Goal: Transaction & Acquisition: Purchase product/service

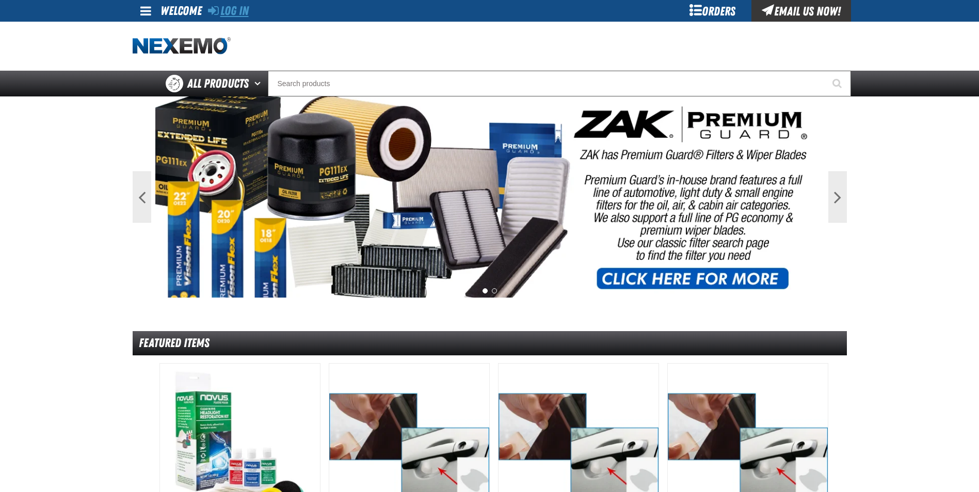
click at [241, 13] on link "Log In" at bounding box center [228, 11] width 41 height 14
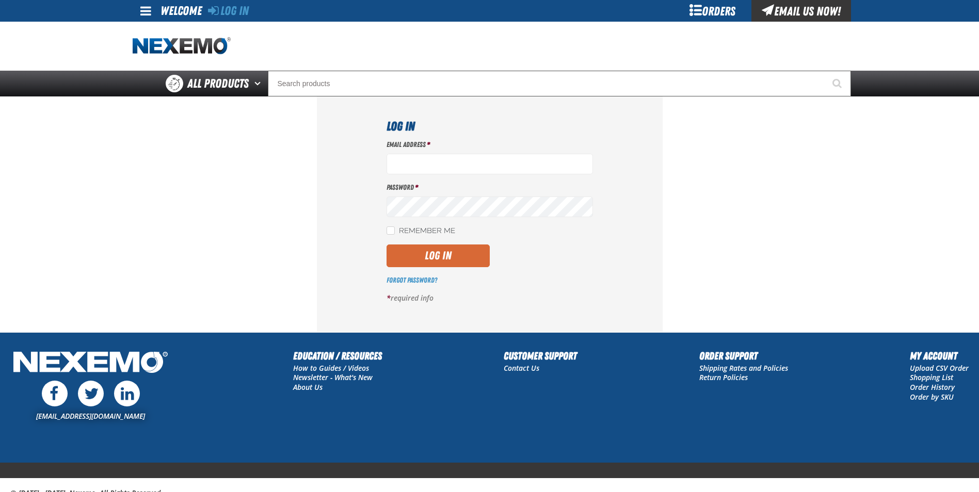
type input "gmiller@capitolchevy.com"
click at [438, 260] on button "Log In" at bounding box center [438, 256] width 103 height 23
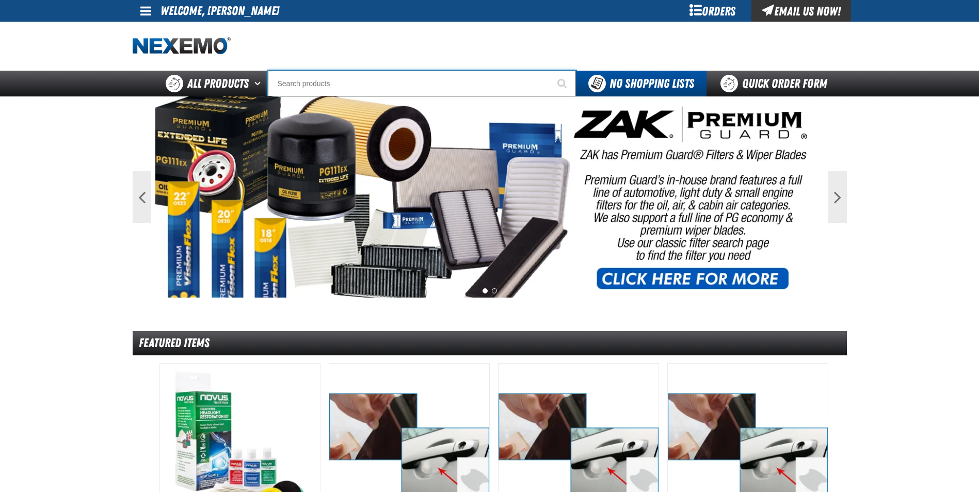
click at [338, 86] on input "Search" at bounding box center [422, 84] width 308 height 26
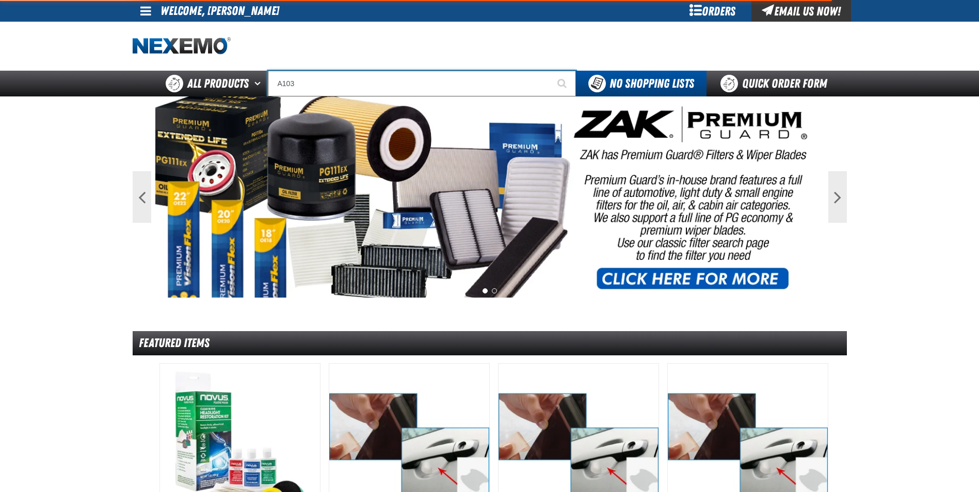
type input "A103"
click at [550, 71] on button "Start Searching" at bounding box center [563, 84] width 26 height 26
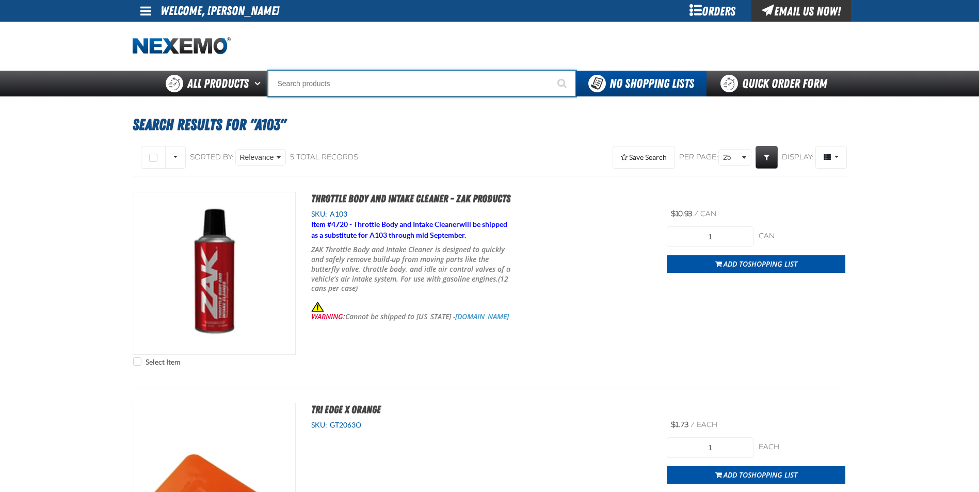
click at [360, 87] on input "Search" at bounding box center [422, 84] width 308 height 26
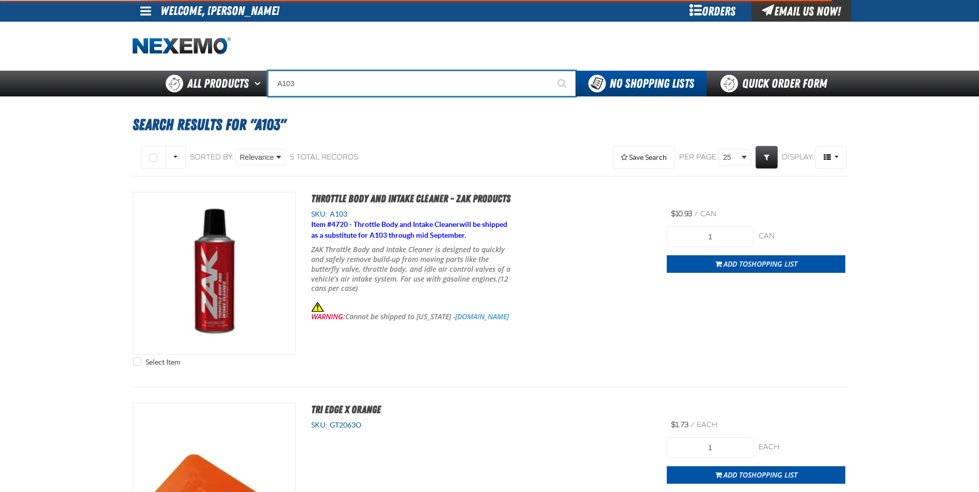
type input "A103"
click at [550, 71] on button "Start Searching" at bounding box center [563, 84] width 26 height 26
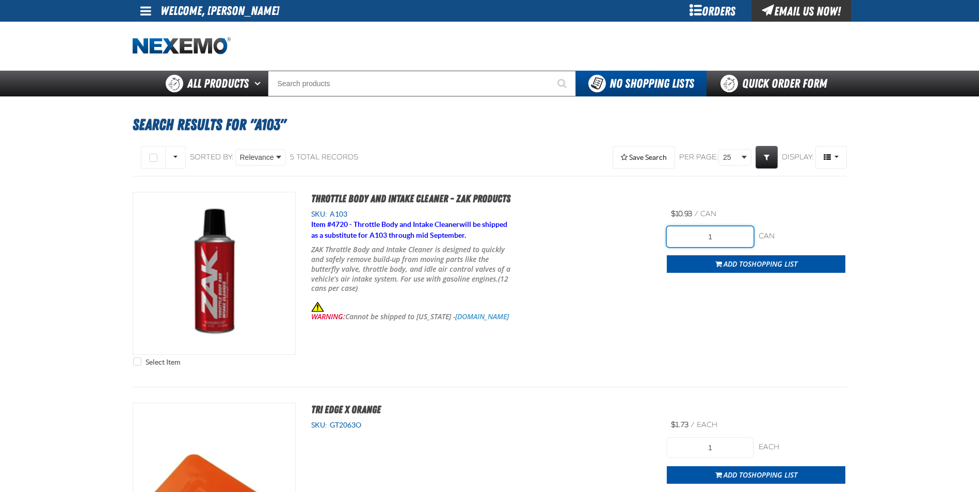
click at [716, 236] on input "1" at bounding box center [710, 237] width 87 height 21
type input "72"
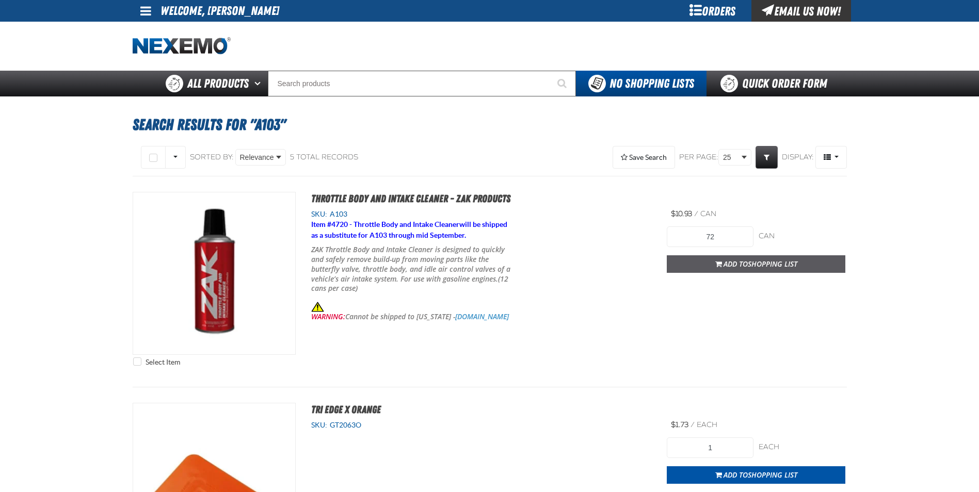
click at [735, 261] on span "Add to Shopping List" at bounding box center [761, 264] width 74 height 10
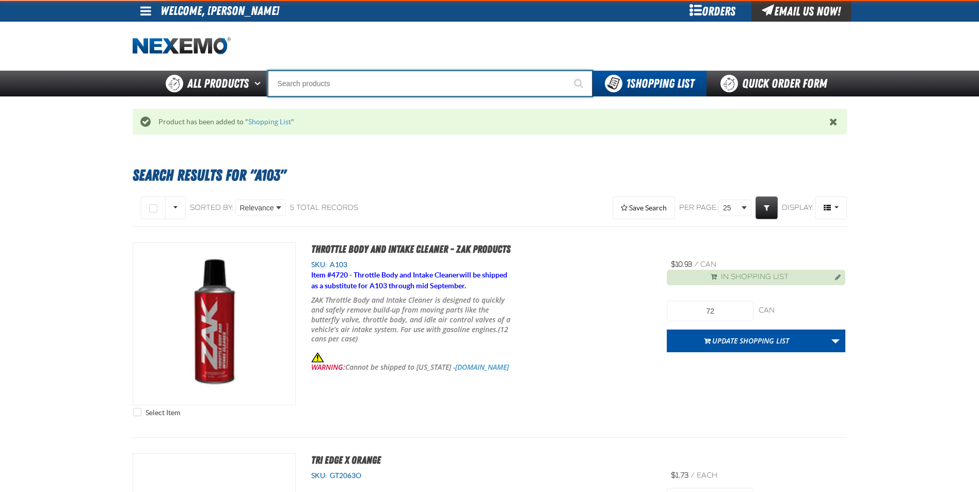
click at [398, 81] on input "Search" at bounding box center [430, 84] width 325 height 26
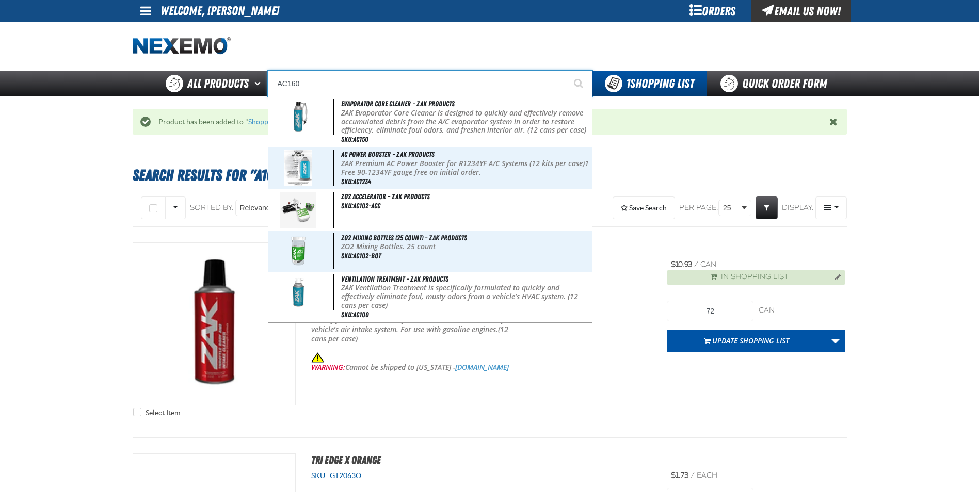
type input "AC160"
click at [567, 71] on button "Start Searching" at bounding box center [580, 84] width 26 height 26
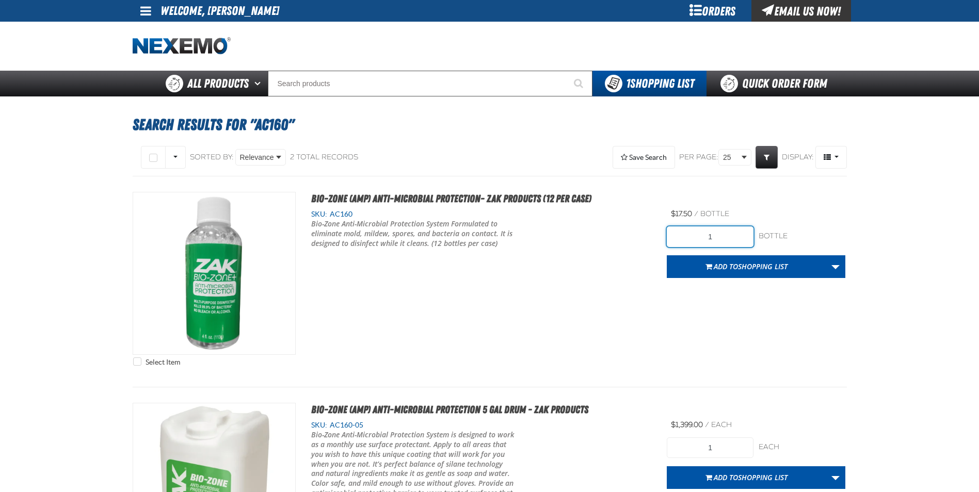
click at [738, 237] on input "1" at bounding box center [710, 237] width 87 height 21
type input "12"
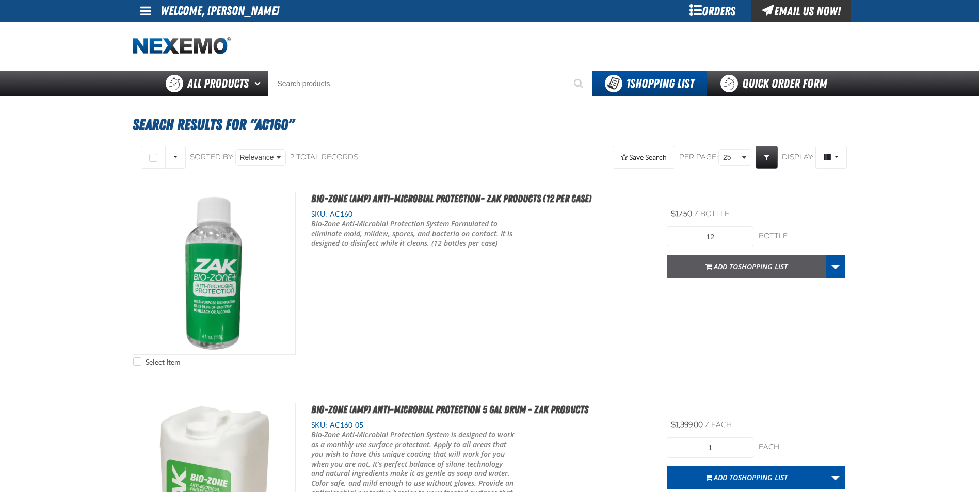
click at [730, 264] on span "Add to Shopping List" at bounding box center [751, 267] width 74 height 10
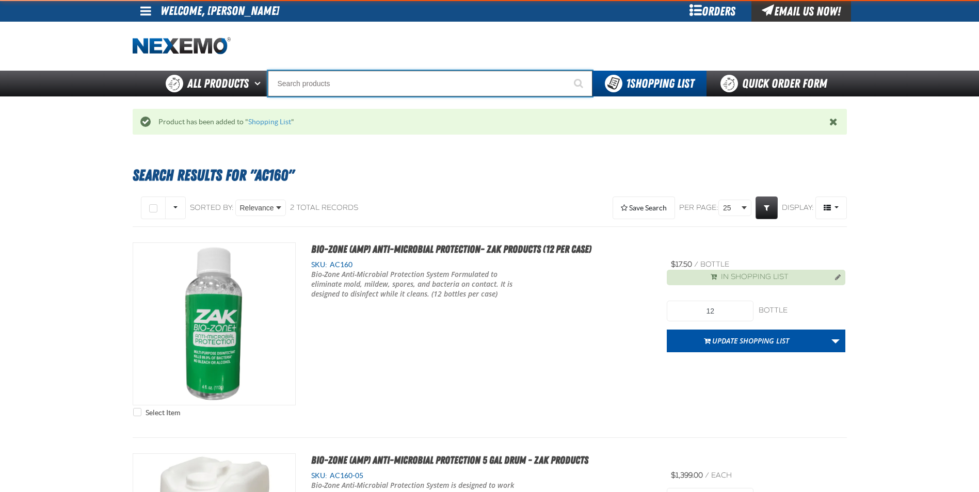
click at [357, 78] on input "Search" at bounding box center [430, 84] width 325 height 26
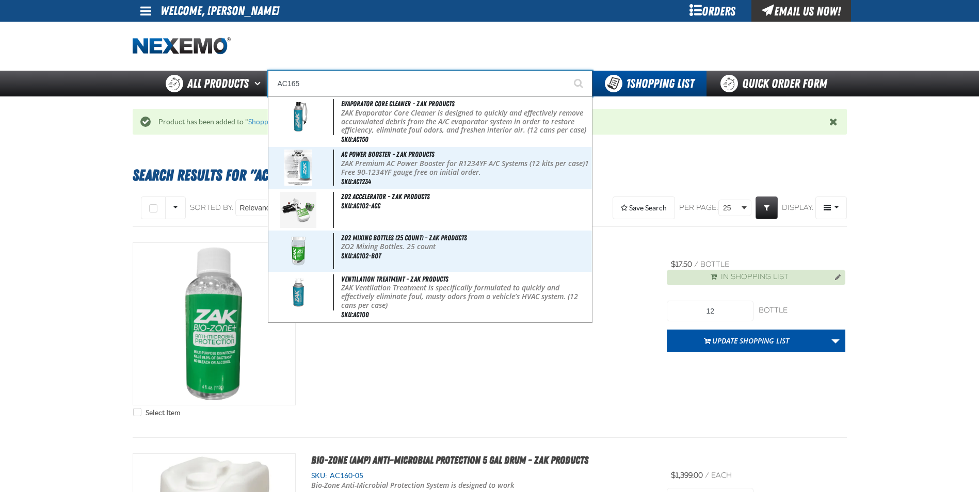
type input "AC165"
click at [567, 71] on button "Start Searching" at bounding box center [580, 84] width 26 height 26
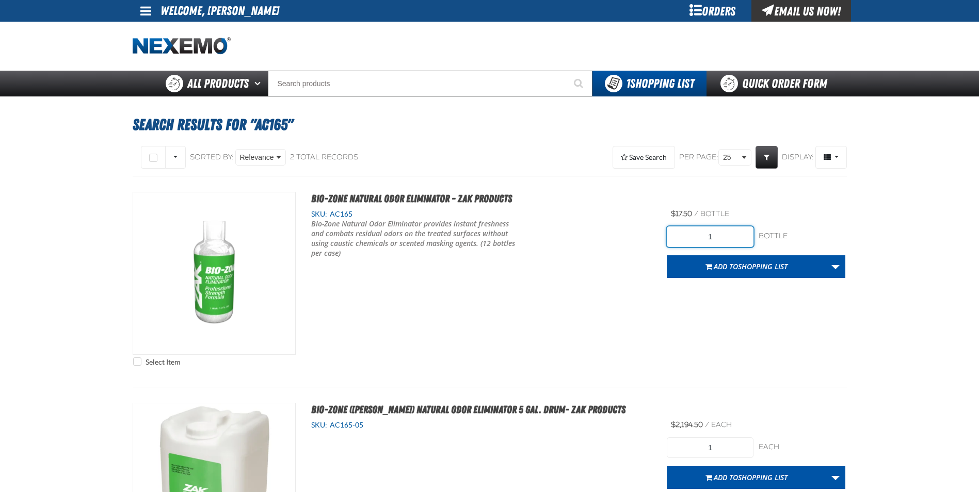
click at [726, 235] on input "1" at bounding box center [710, 237] width 87 height 21
type input "24"
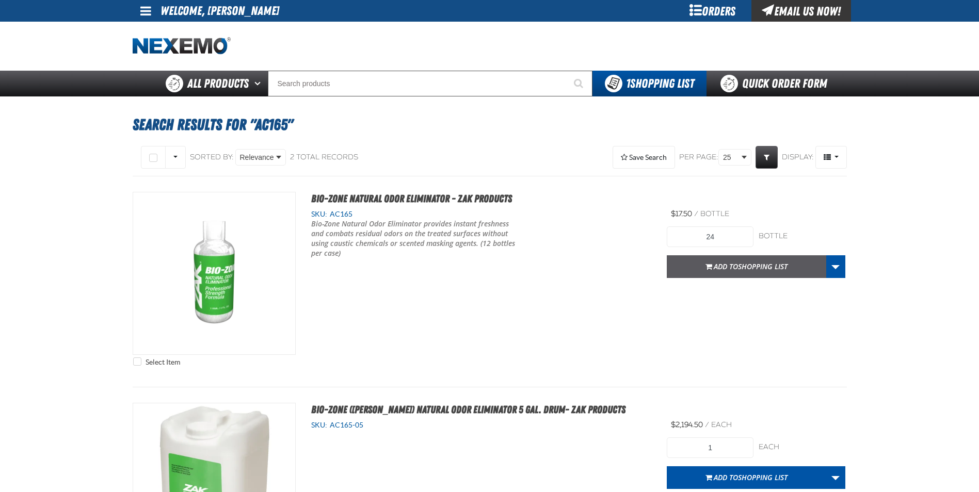
click at [776, 265] on span "Shopping List" at bounding box center [763, 267] width 50 height 10
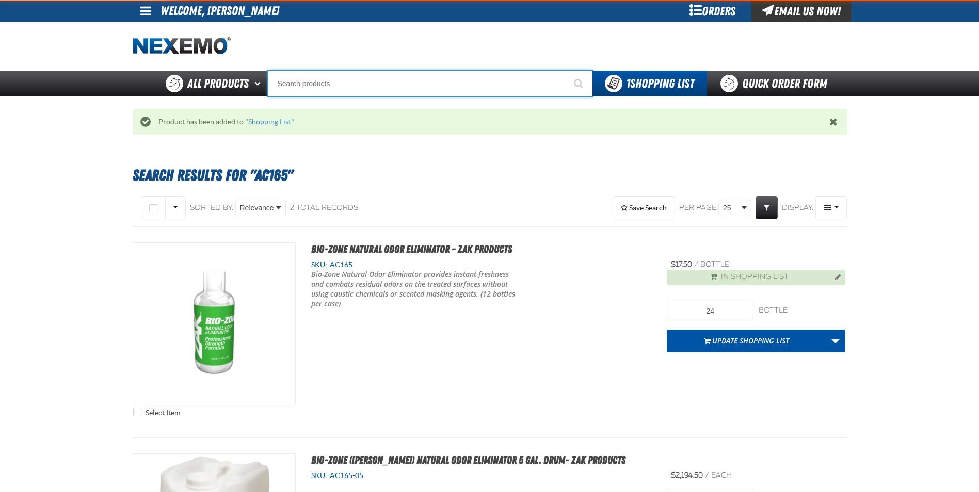
click at [339, 84] on input "Search" at bounding box center [430, 84] width 325 height 26
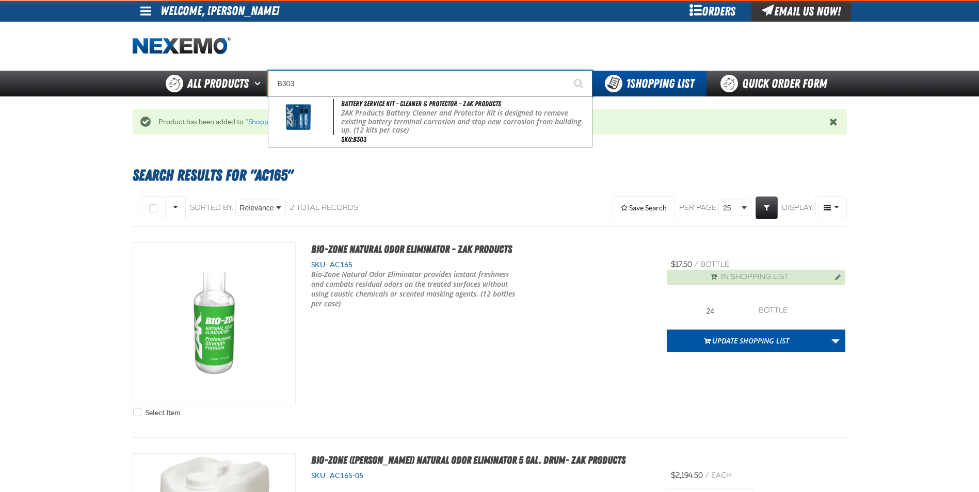
type input "B303"
click at [567, 71] on button "Start Searching" at bounding box center [580, 84] width 26 height 26
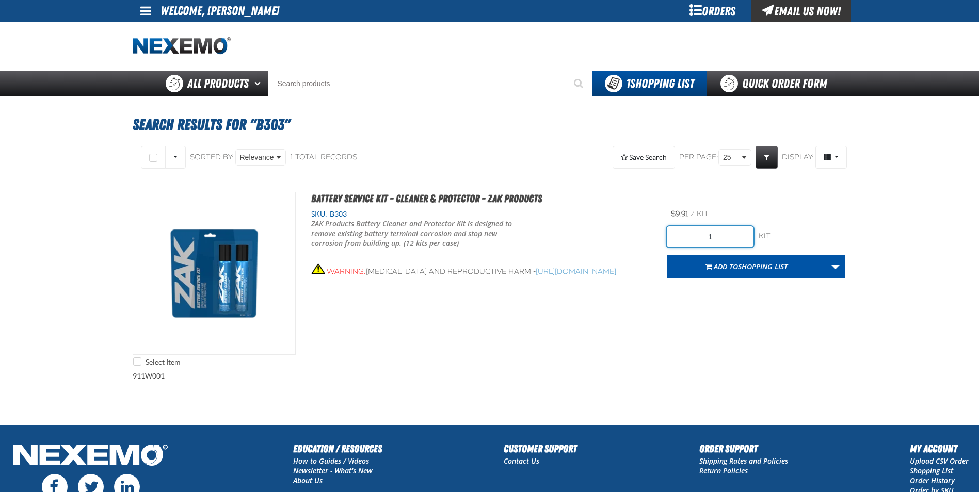
click at [724, 241] on input "1" at bounding box center [710, 237] width 87 height 21
type input "24"
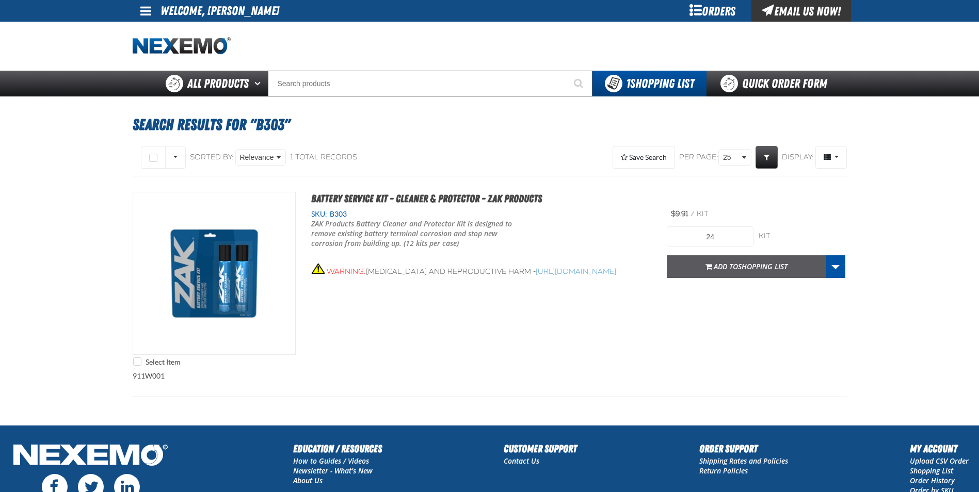
click at [775, 264] on span "Shopping List" at bounding box center [763, 267] width 50 height 10
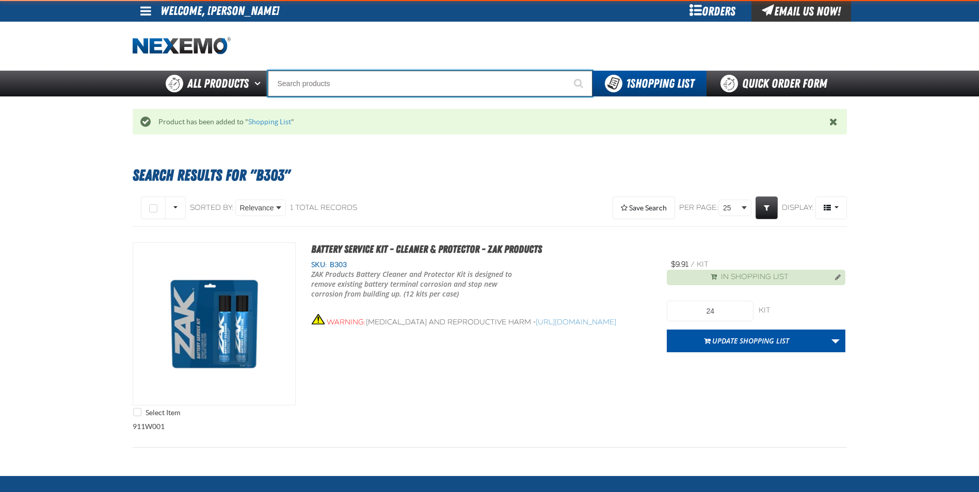
click at [378, 81] on input "Search" at bounding box center [430, 84] width 325 height 26
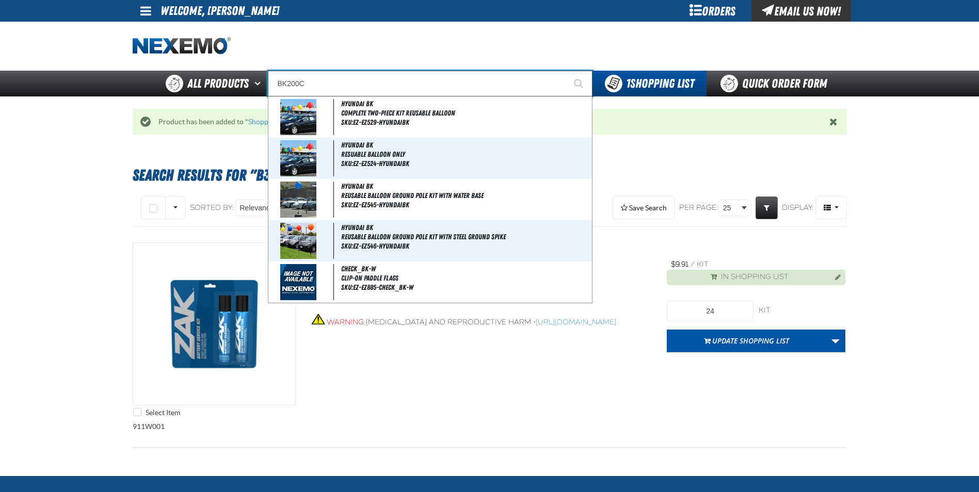
type input "BK200C"
click at [567, 71] on button "Start Searching" at bounding box center [580, 84] width 26 height 26
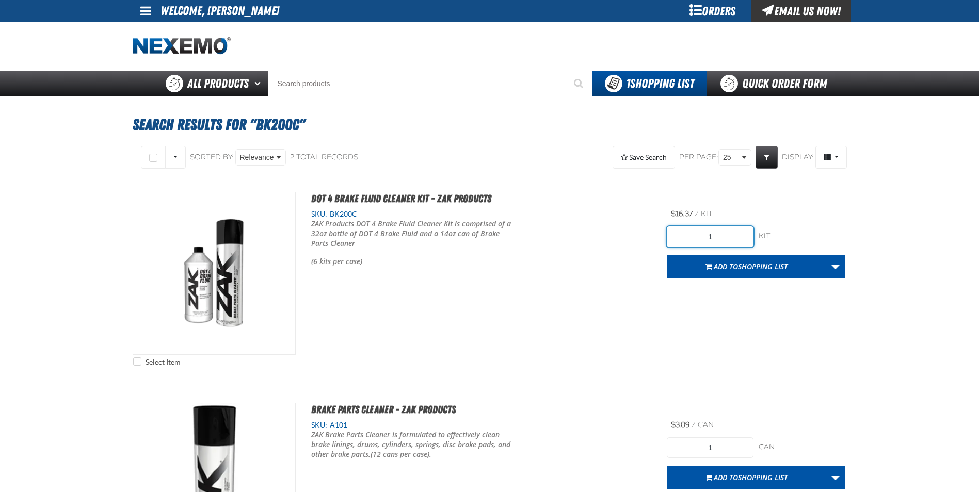
click at [727, 237] on input "1" at bounding box center [710, 237] width 87 height 21
click at [728, 237] on input "1" at bounding box center [710, 237] width 87 height 21
type input "24"
click at [735, 265] on span "Add to Shopping List" at bounding box center [751, 267] width 74 height 10
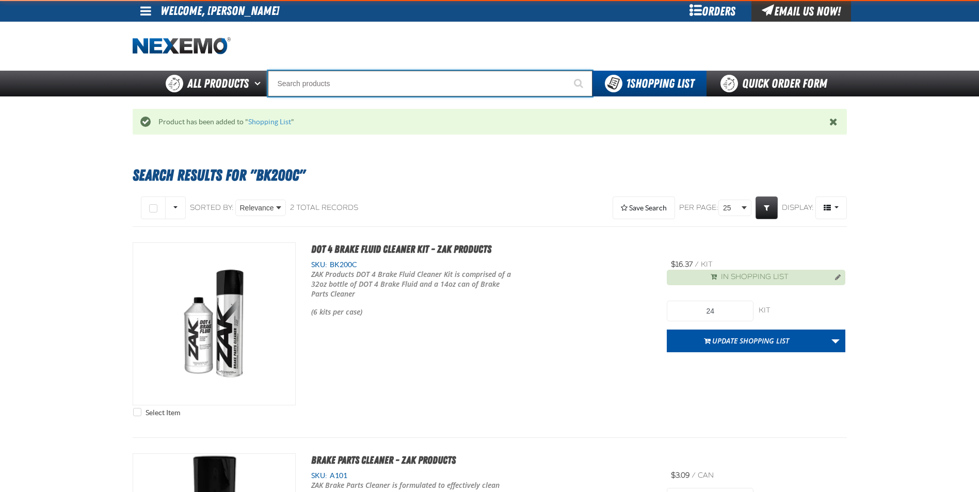
click at [306, 79] on input "Search" at bounding box center [430, 84] width 325 height 26
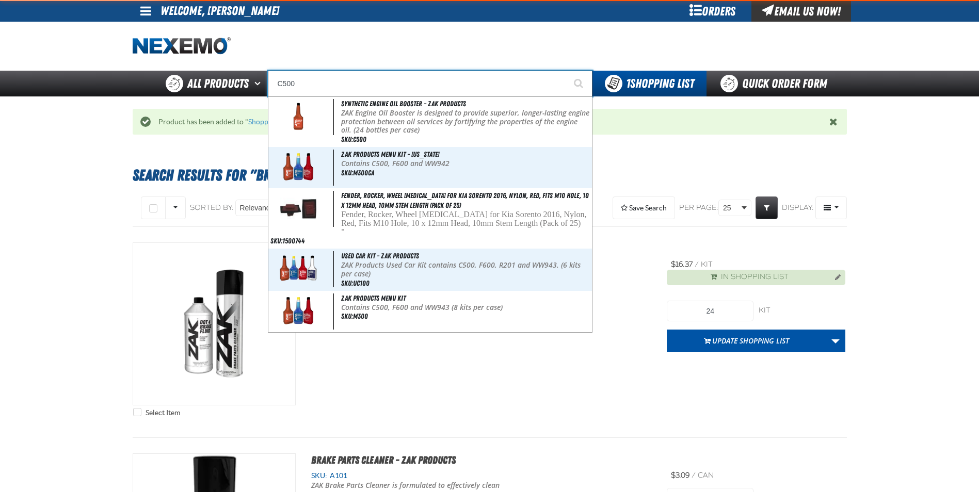
type input "C500"
click at [567, 71] on button "Start Searching" at bounding box center [580, 84] width 26 height 26
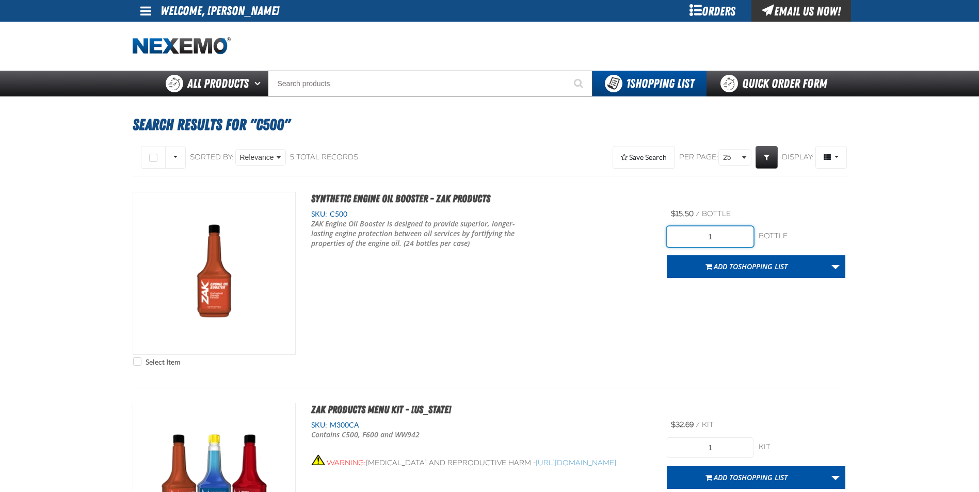
click at [726, 234] on input "1" at bounding box center [710, 237] width 87 height 21
type input "144"
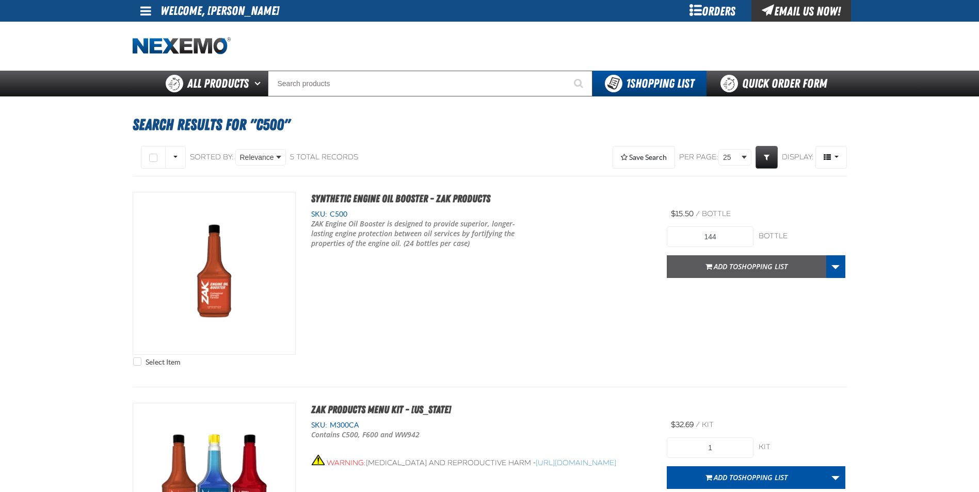
click at [731, 265] on span "Add to Shopping List" at bounding box center [751, 267] width 74 height 10
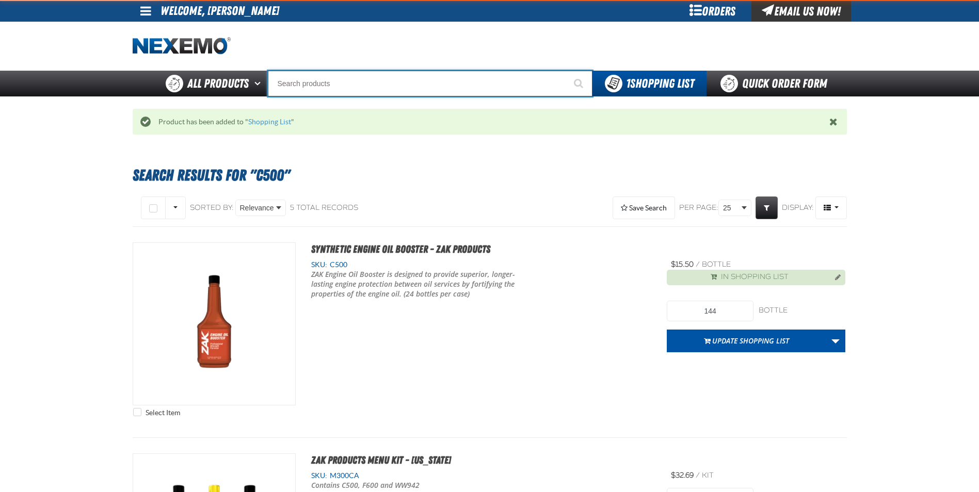
click at [417, 82] on input "Search" at bounding box center [430, 84] width 325 height 26
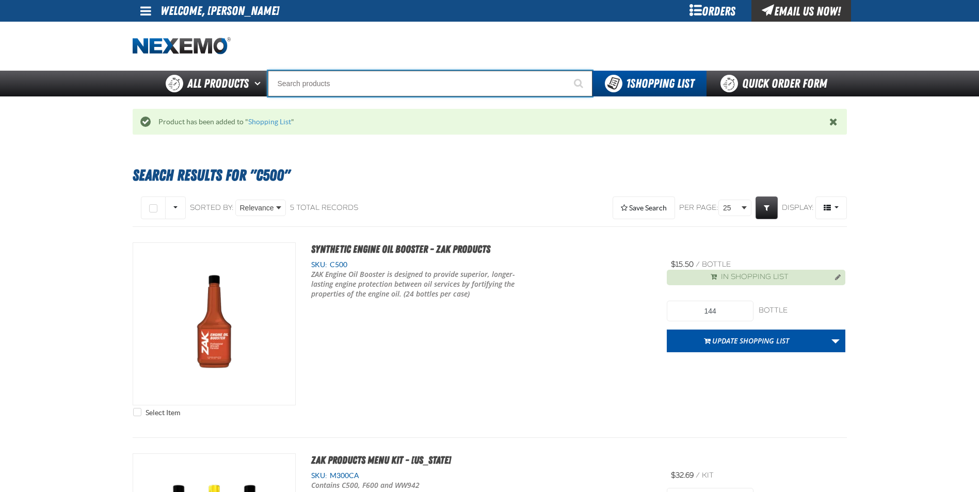
type input "D"
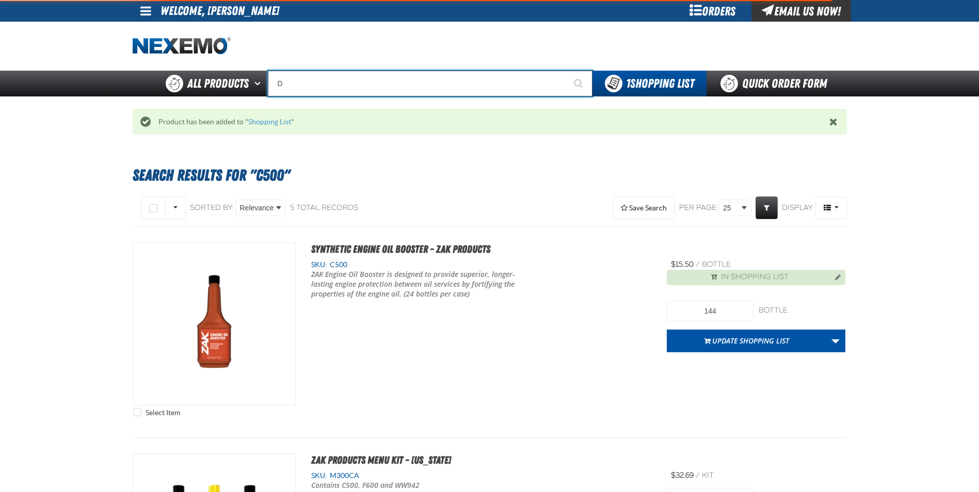
type input "D Alkaline Battery 1.5 Volt (ph)"
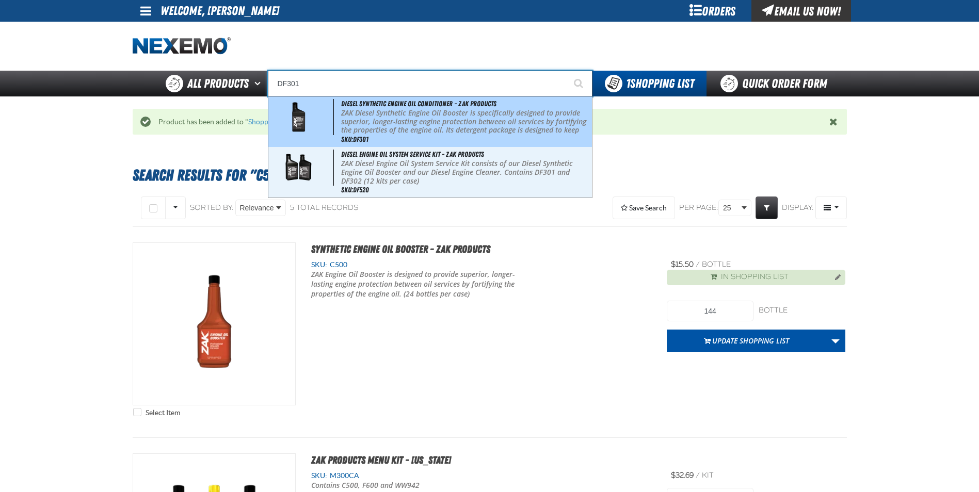
type input "Diesel Synthetic Engine Oil Conditioner - ZAK Products"
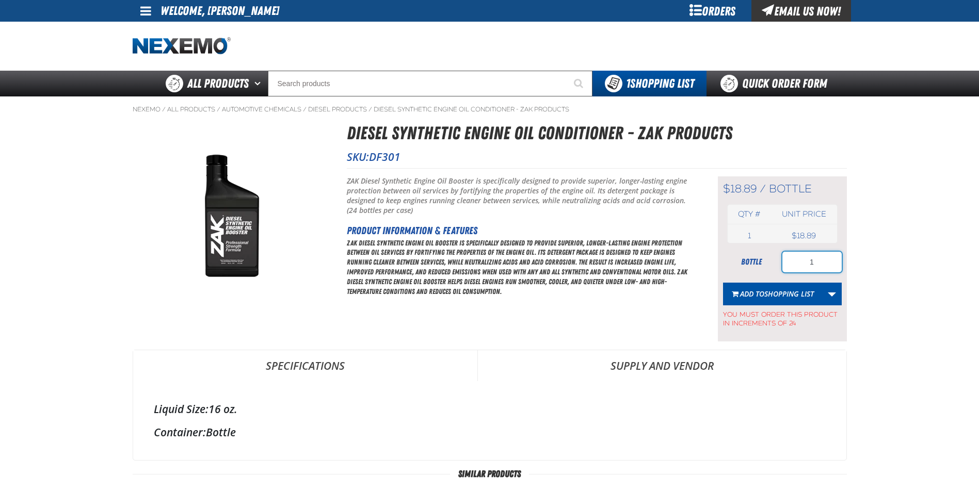
click at [817, 259] on input "1" at bounding box center [811, 262] width 59 height 21
drag, startPoint x: 817, startPoint y: 259, endPoint x: 829, endPoint y: 248, distance: 16.5
click at [818, 258] on input "1" at bounding box center [811, 262] width 59 height 21
type input "24"
click at [787, 289] on span "Shopping List" at bounding box center [789, 294] width 50 height 10
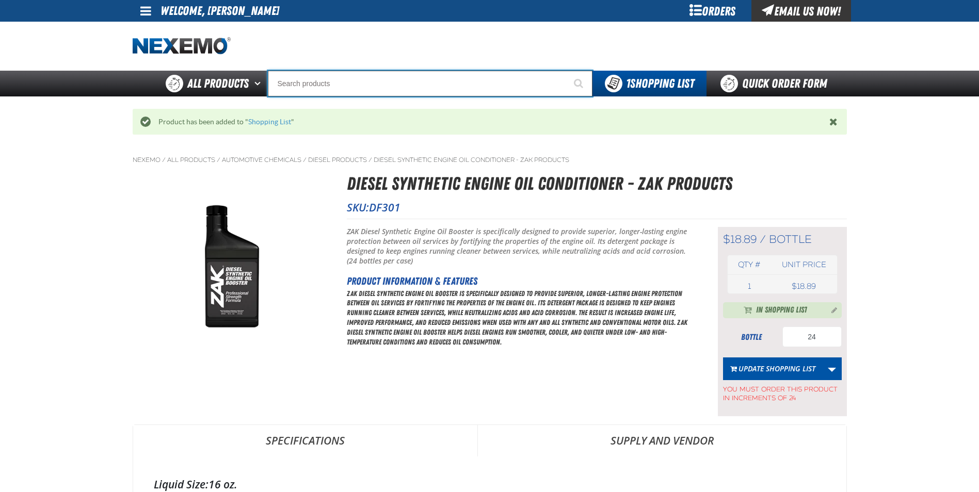
click at [374, 77] on input "Search" at bounding box center [430, 84] width 325 height 26
type input "D"
type input "D Alkaline Battery 1.5 Volt (ph)"
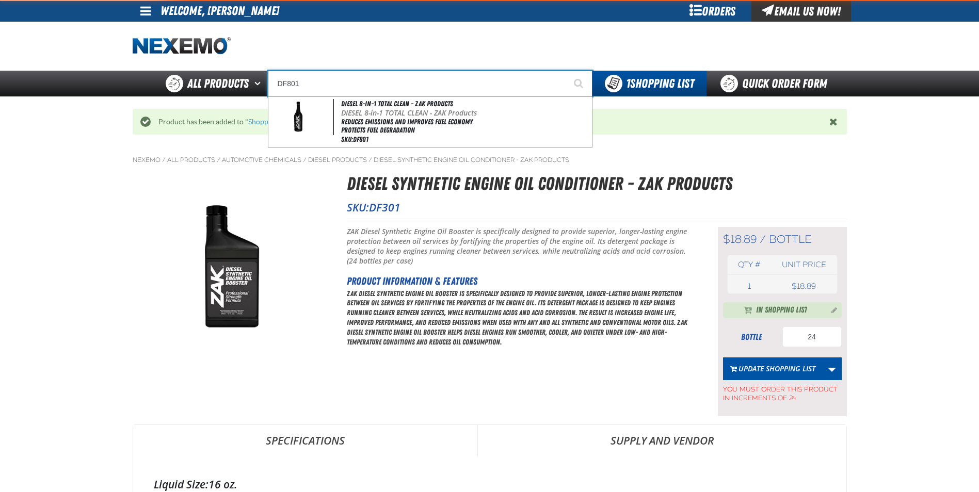
type input "DF801"
click at [567, 71] on button "Start Searching" at bounding box center [580, 84] width 26 height 26
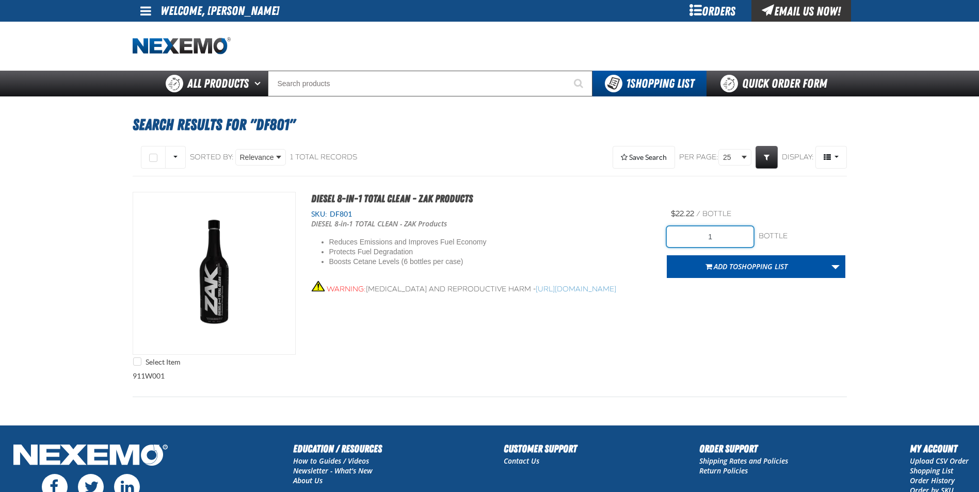
click at [728, 236] on input "1" at bounding box center [710, 237] width 87 height 21
type input "18"
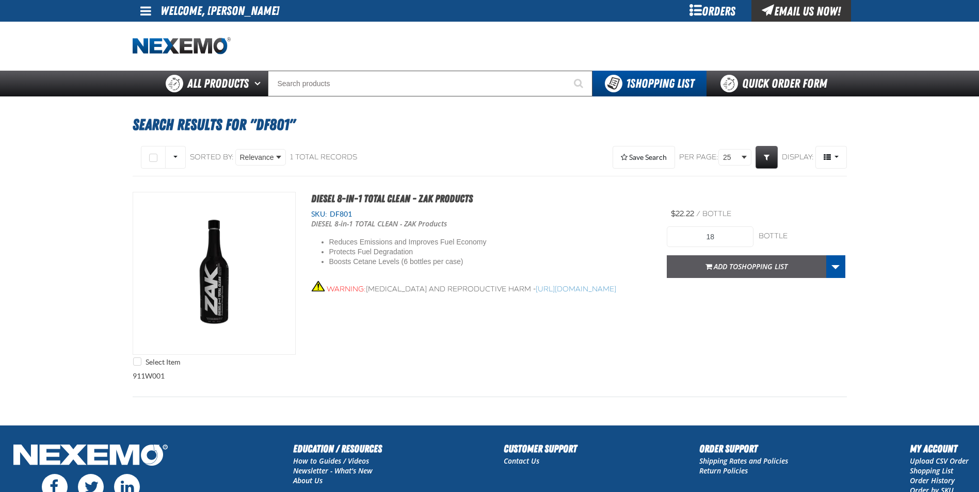
click at [772, 268] on span "Shopping List" at bounding box center [763, 267] width 50 height 10
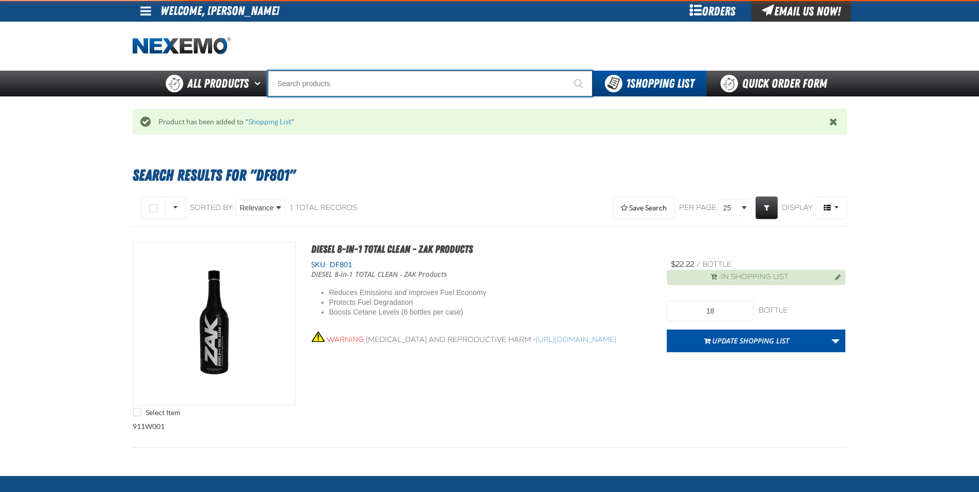
click at [421, 81] on input "Search" at bounding box center [430, 84] width 325 height 26
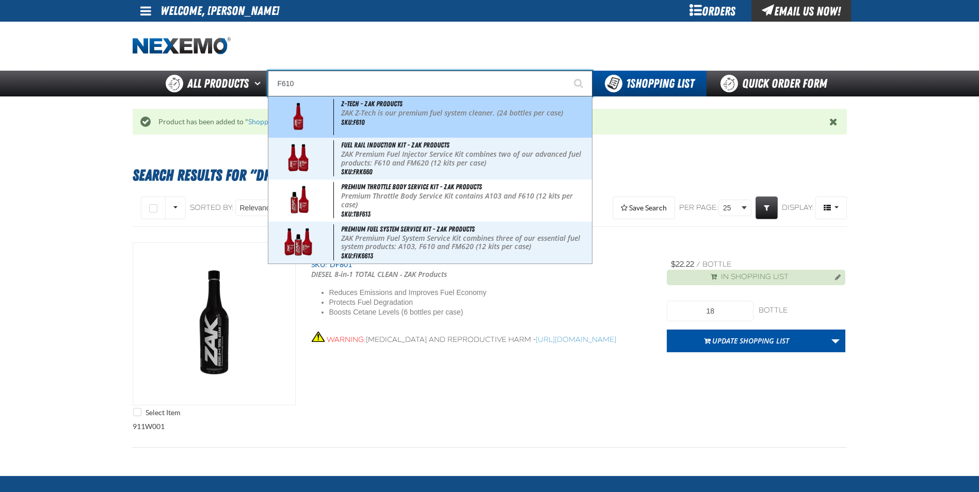
click at [435, 120] on div "Z-Tech - ZAK Products ZAK Z-Tech is our premium fuel system cleaner. (24 bottle…" at bounding box center [430, 117] width 324 height 41
type input "Z-Tech - ZAK Products"
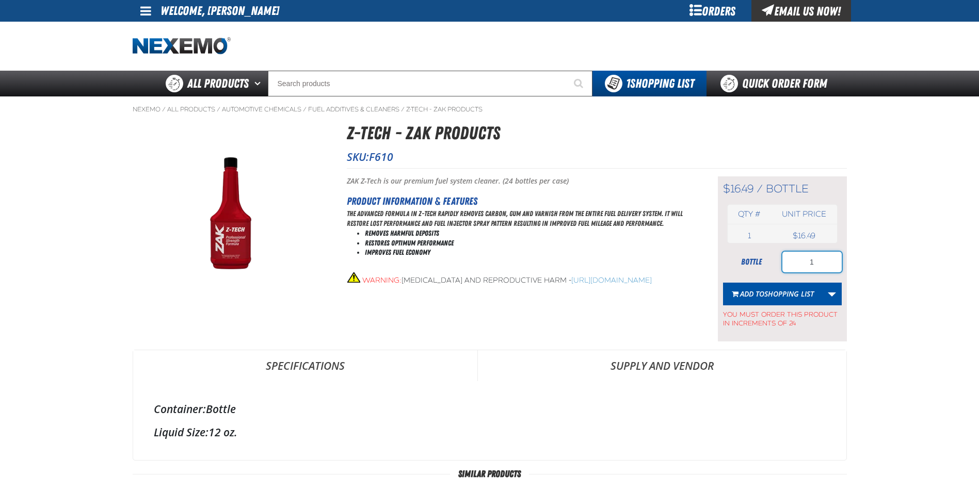
click at [822, 264] on input "1" at bounding box center [811, 262] width 59 height 21
type input "120"
click at [795, 294] on span "Shopping List" at bounding box center [789, 294] width 50 height 10
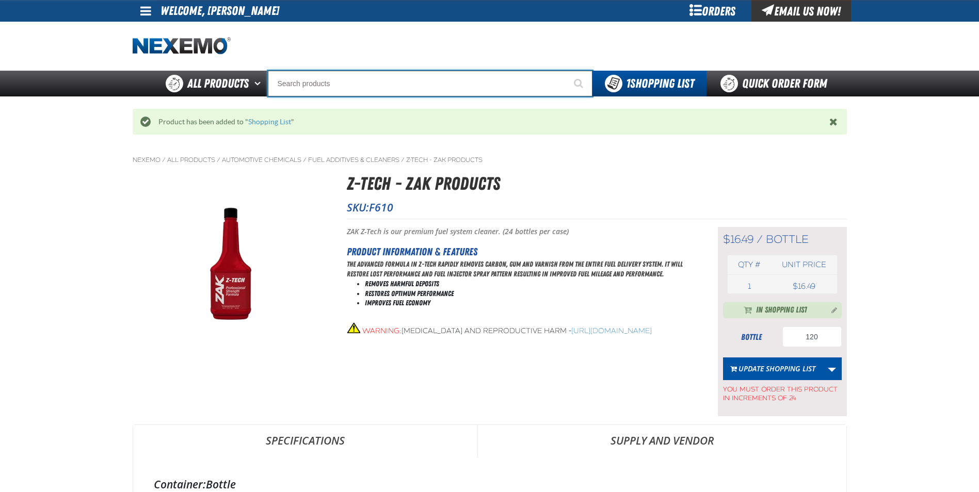
click at [394, 84] on input "Search" at bounding box center [430, 84] width 325 height 26
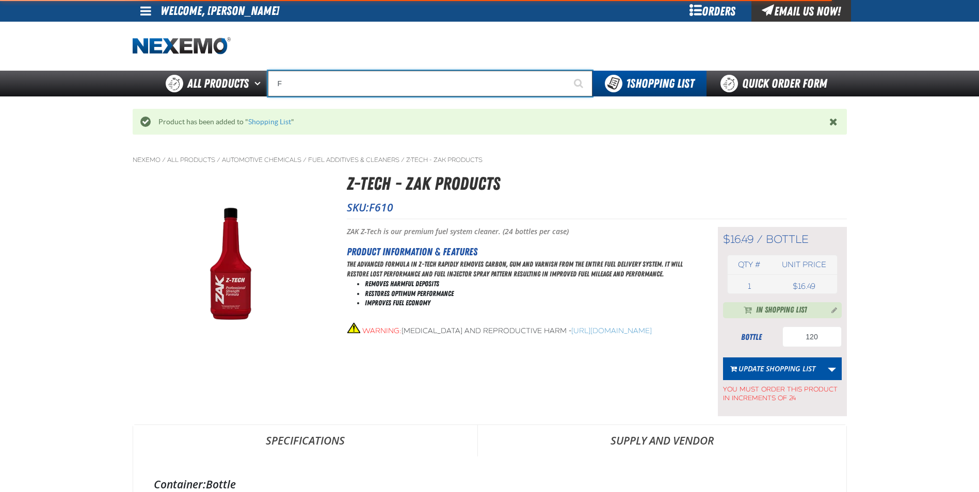
type input "FR"
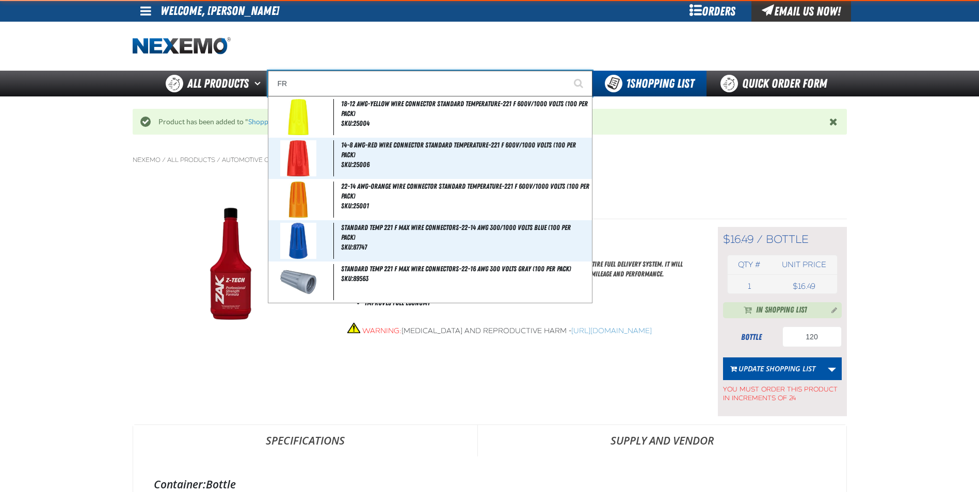
type input "FROM"
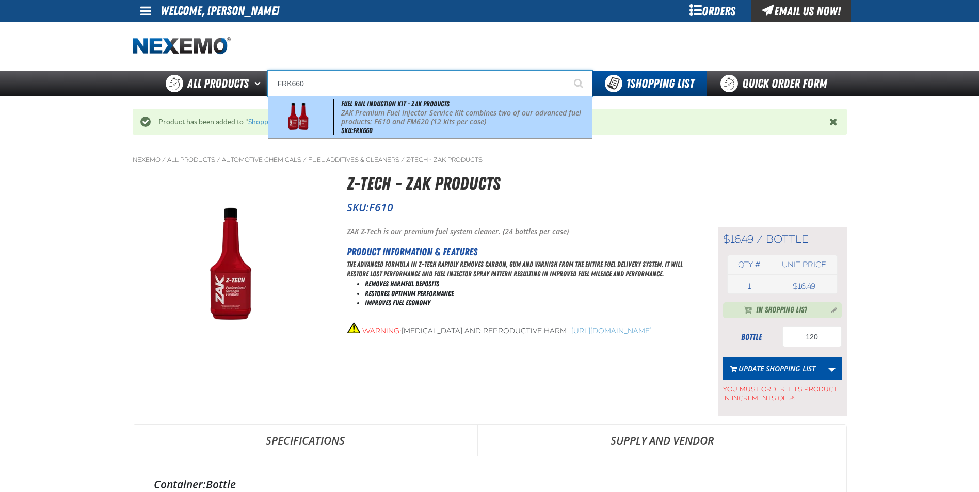
click at [490, 114] on p "ZAK Premium Fuel Injector Service Kit combines two of our advanced fuel product…" at bounding box center [465, 118] width 248 height 18
type input "Fuel Rail Induction Kit - ZAK Products"
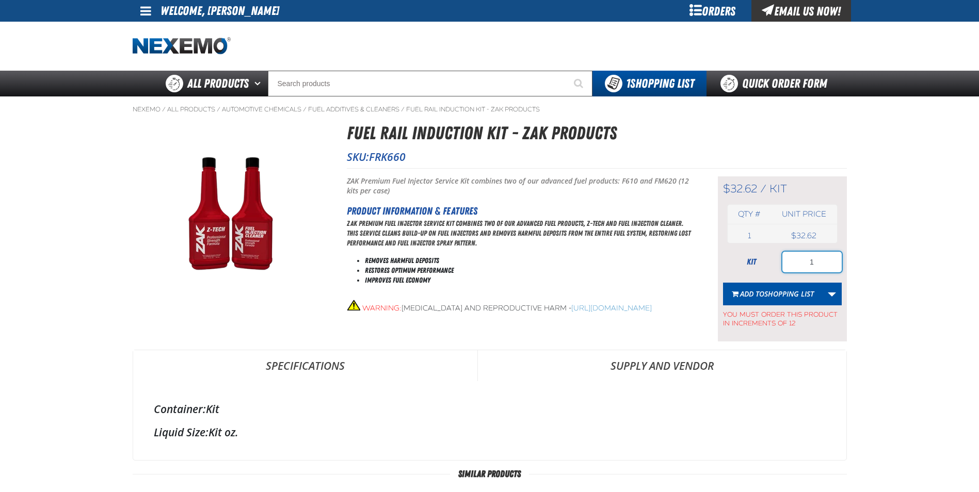
click at [820, 259] on input "1" at bounding box center [811, 262] width 59 height 21
type input "60"
click at [779, 295] on span "Shopping List" at bounding box center [789, 294] width 50 height 10
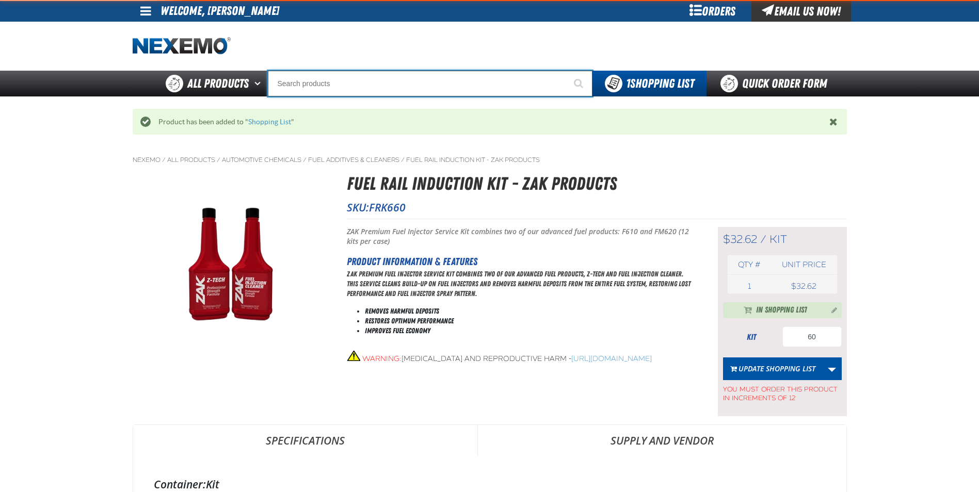
click at [350, 84] on input "Search" at bounding box center [430, 84] width 325 height 26
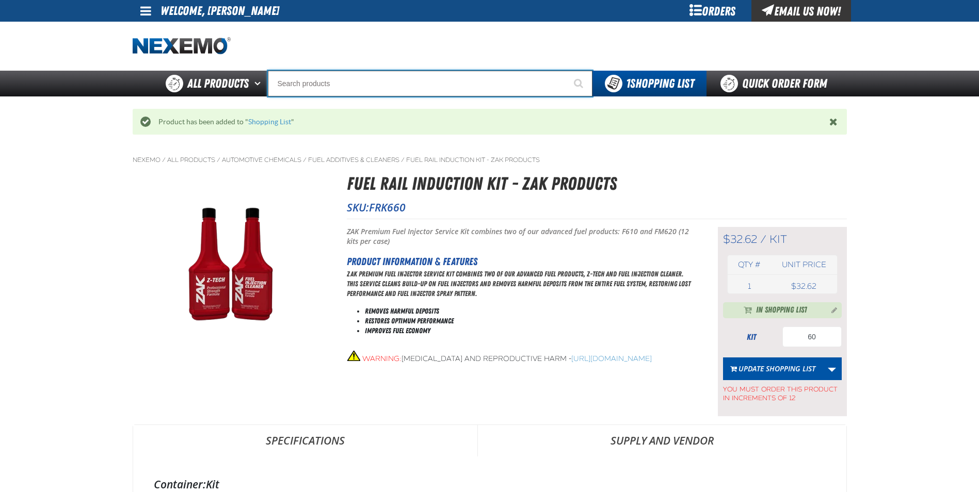
type input "R"
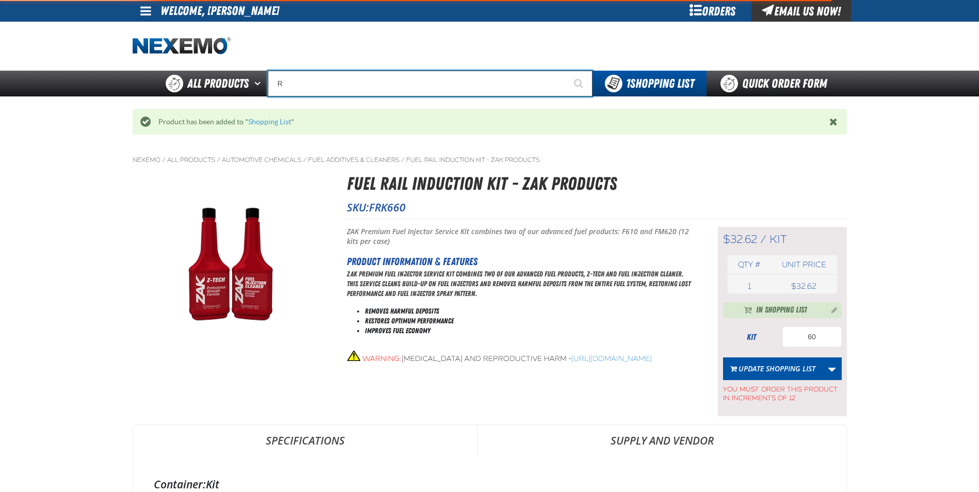
type input "ROADSIDE R"
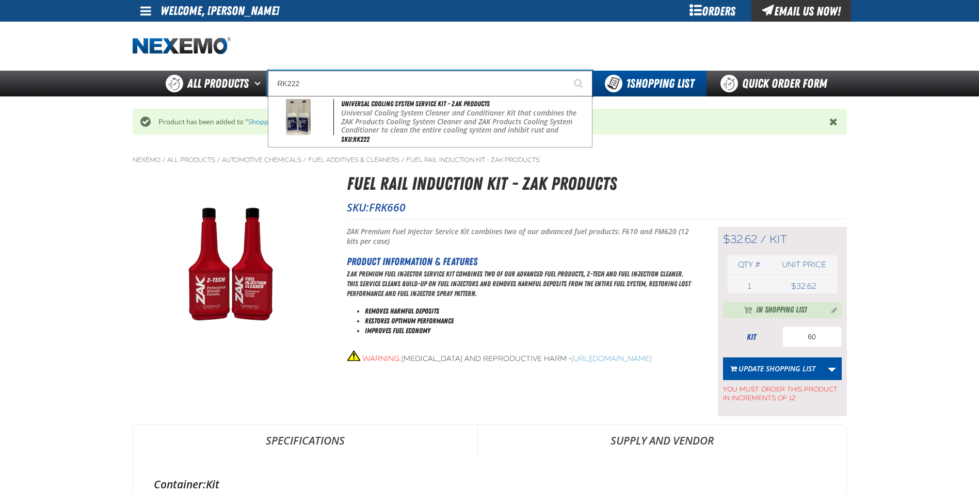
type input "RK222"
click at [567, 71] on button "Start Searching" at bounding box center [580, 84] width 26 height 26
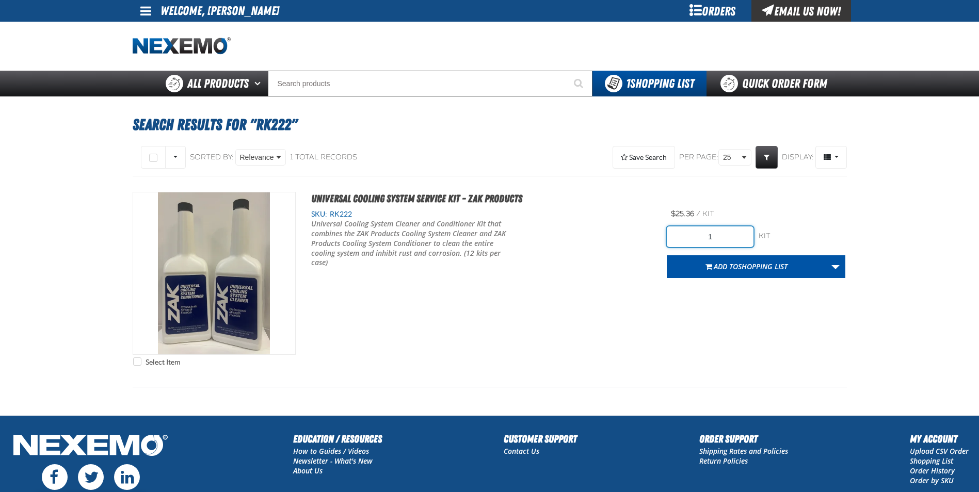
click at [736, 237] on input "1" at bounding box center [710, 237] width 87 height 21
type input "24"
drag, startPoint x: 788, startPoint y: 263, endPoint x: 780, endPoint y: 264, distance: 7.8
click at [788, 262] on span "Shopping List" at bounding box center [763, 267] width 50 height 10
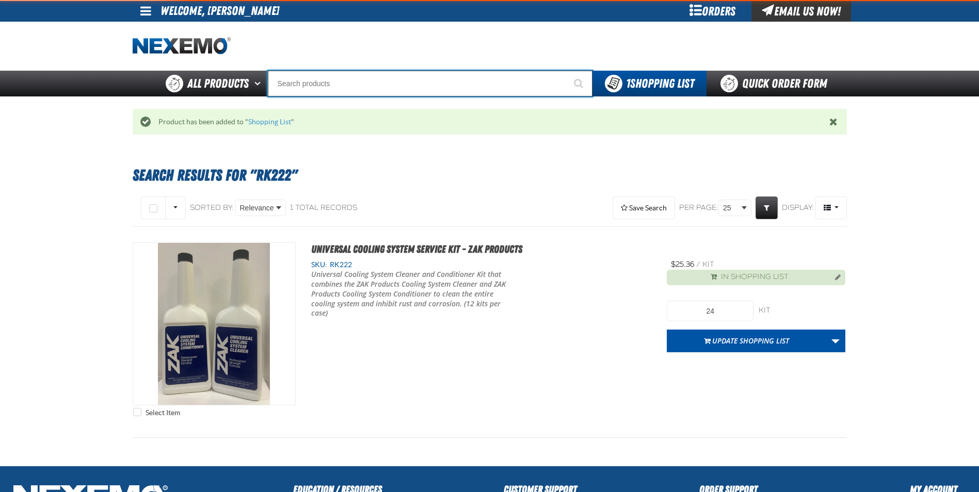
click at [399, 82] on input "Search" at bounding box center [430, 84] width 325 height 26
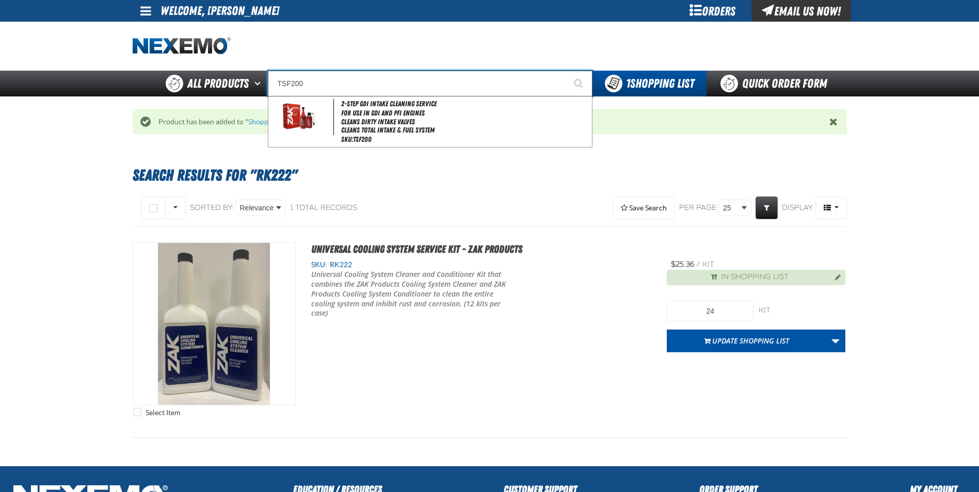
type input "TSF200"
click at [567, 71] on button "Start Searching" at bounding box center [580, 84] width 26 height 26
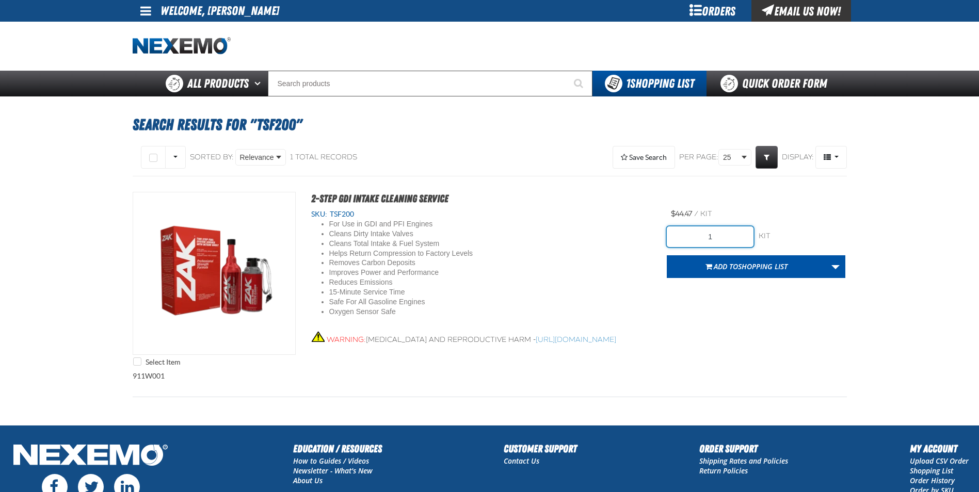
click at [741, 235] on input "1" at bounding box center [710, 237] width 87 height 21
type input "18"
click at [734, 263] on span "Add to Shopping List" at bounding box center [751, 267] width 74 height 10
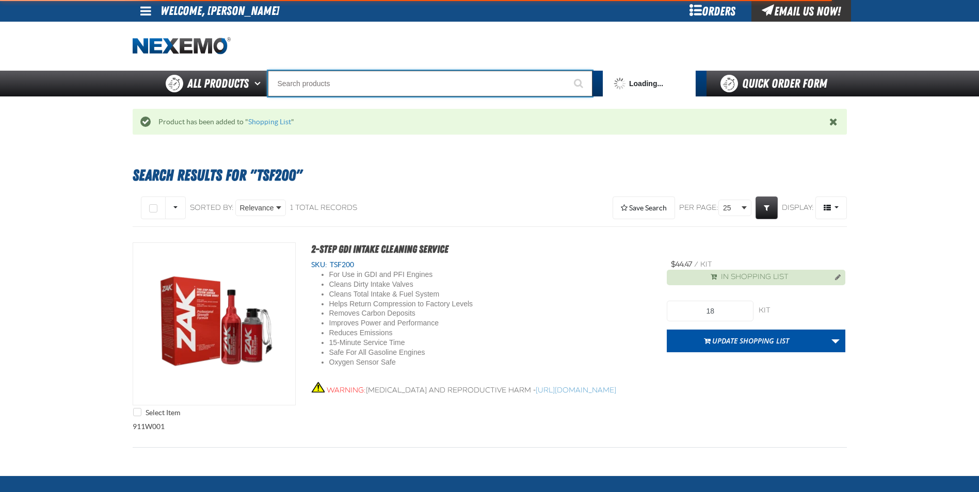
click at [311, 77] on input "Search" at bounding box center [430, 84] width 325 height 26
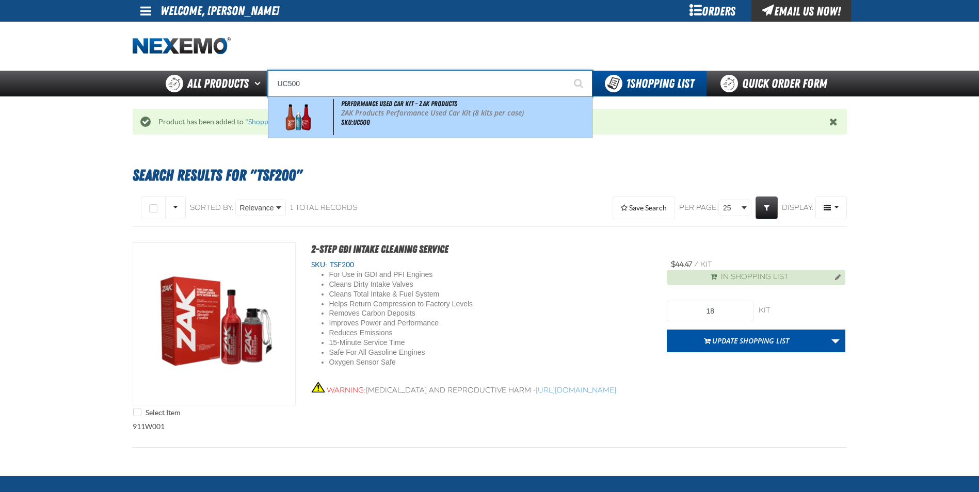
click at [452, 117] on p "ZAK Products Performance Used Car Kit (8 kits per case)" at bounding box center [465, 113] width 248 height 9
type input "Performance Used Car Kit - ZAK Products"
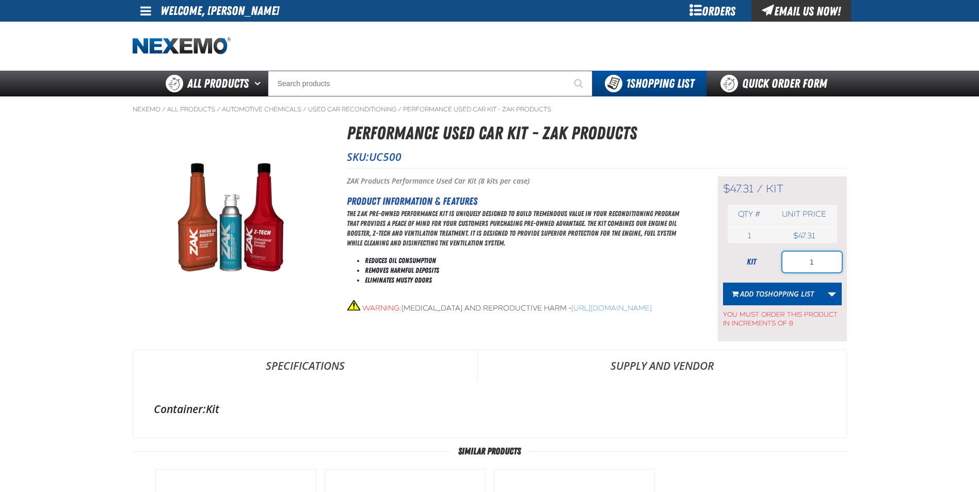
click at [819, 258] on input "1" at bounding box center [811, 262] width 59 height 21
type input "72"
click at [787, 294] on span "Shopping List" at bounding box center [789, 294] width 50 height 10
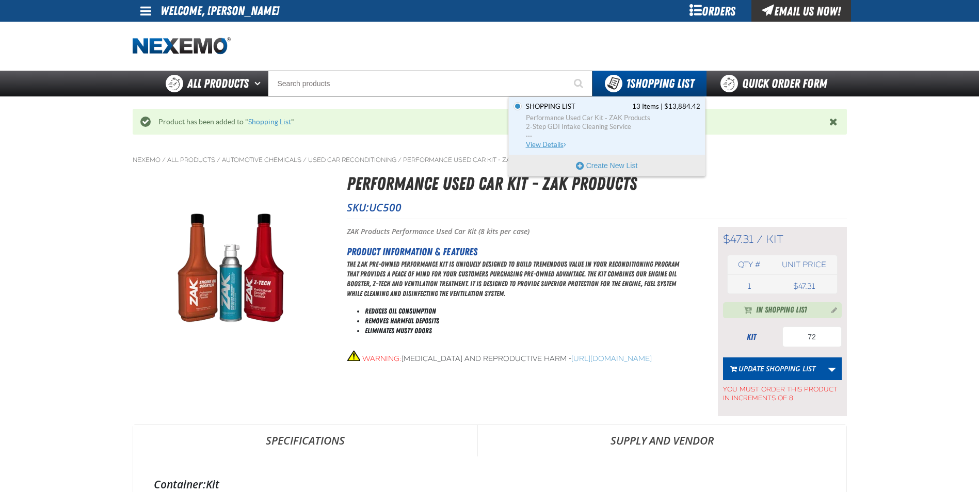
click at [551, 144] on span "View Details" at bounding box center [547, 145] width 42 height 8
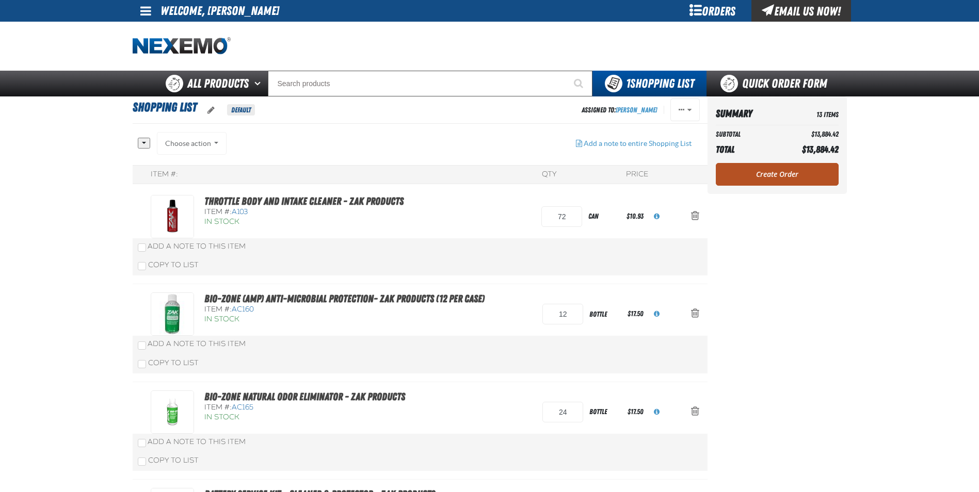
click at [748, 177] on link "Create Order" at bounding box center [777, 174] width 123 height 23
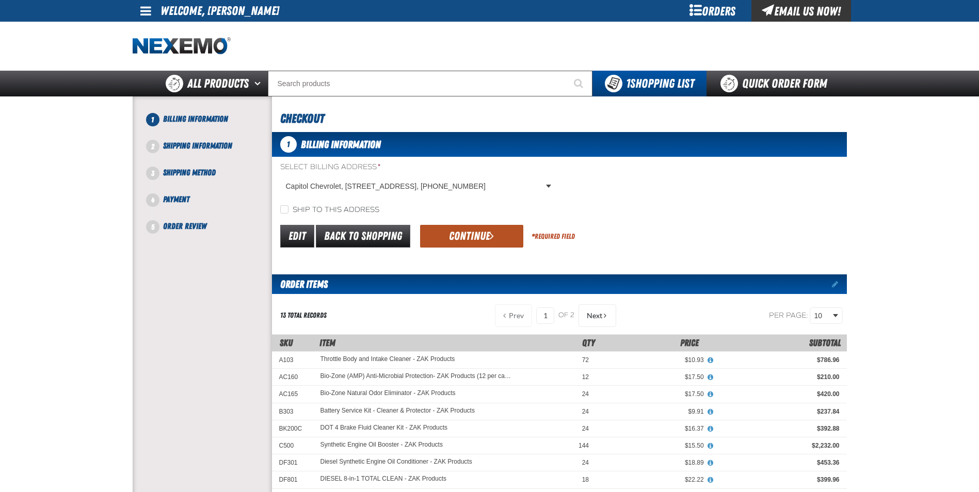
click at [480, 230] on button "Continue" at bounding box center [471, 236] width 103 height 23
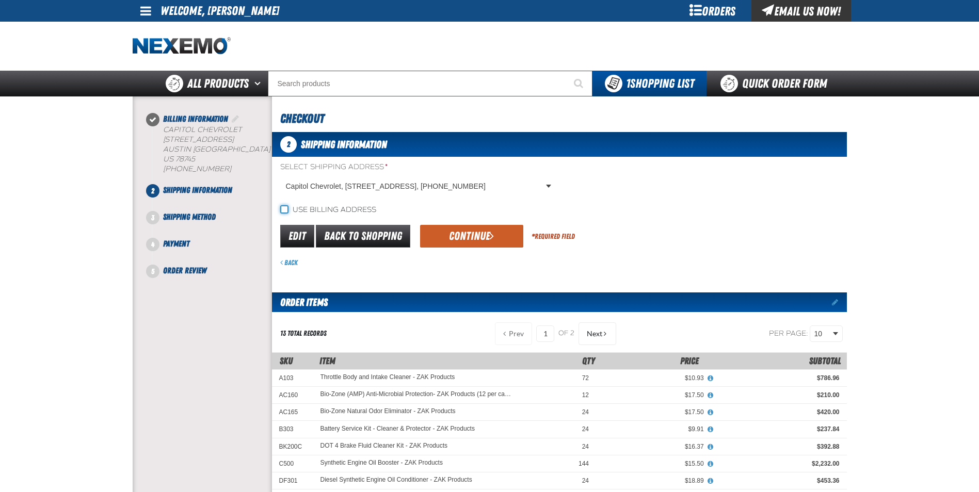
click at [285, 211] on input "Use billing address" at bounding box center [284, 209] width 8 height 8
checkbox input "true"
click at [453, 235] on button "Continue" at bounding box center [471, 236] width 103 height 23
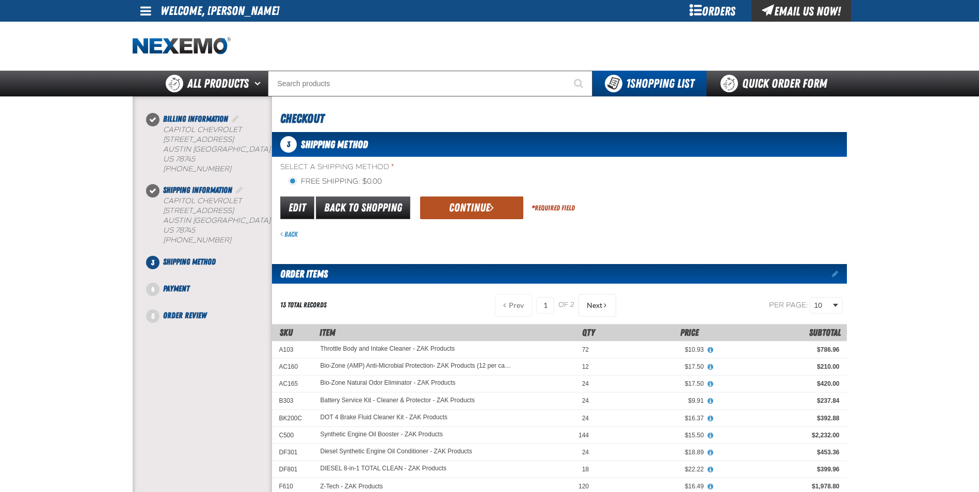
click at [467, 214] on button "Continue" at bounding box center [471, 208] width 103 height 23
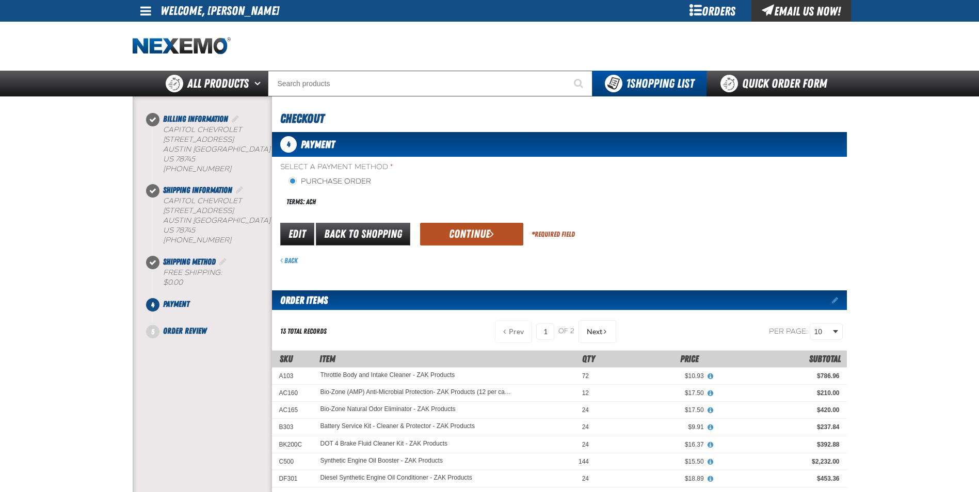
click at [467, 235] on button "Continue" at bounding box center [471, 234] width 103 height 23
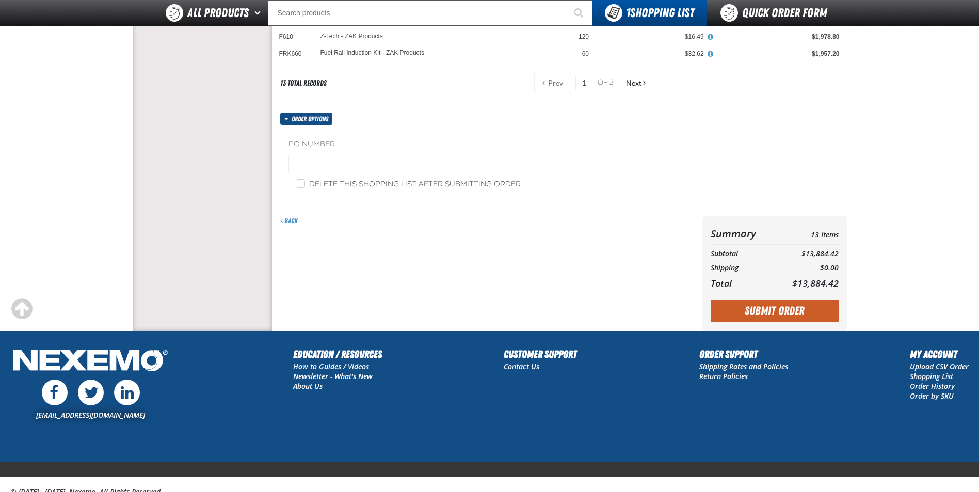
scroll to position [310, 0]
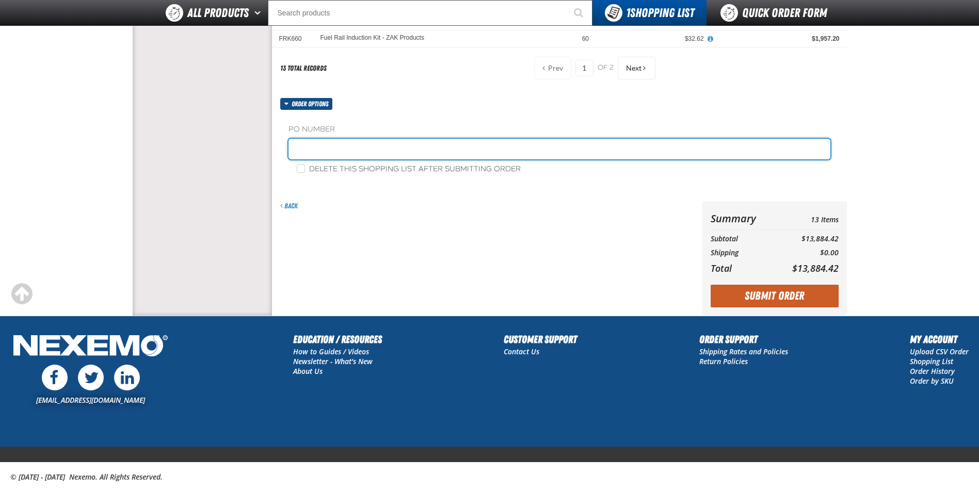
click at [364, 149] on input "text" at bounding box center [560, 149] width 542 height 21
type input "[PERSON_NAME]"
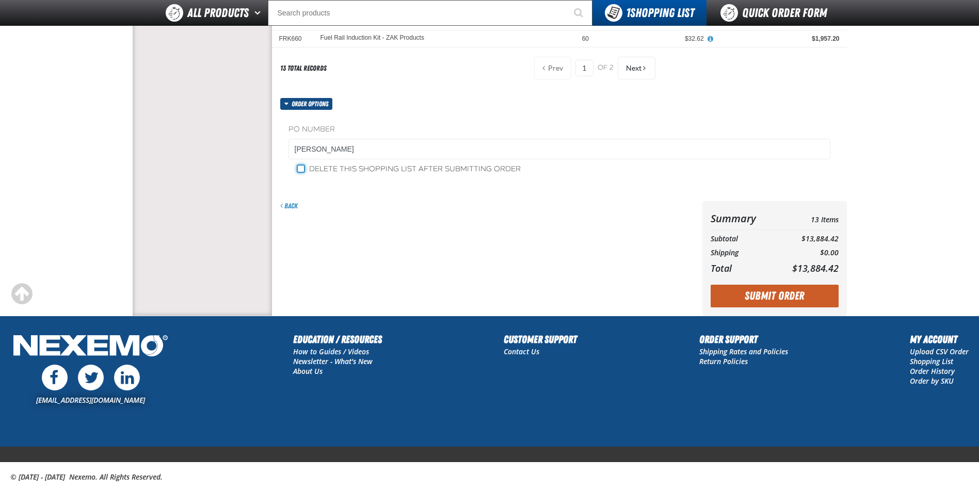
click at [302, 169] on input "Delete this shopping list after submitting order" at bounding box center [301, 169] width 8 height 8
checkbox input "true"
click at [751, 303] on button "Submit Order" at bounding box center [775, 296] width 128 height 23
